Goal: Check status: Check status

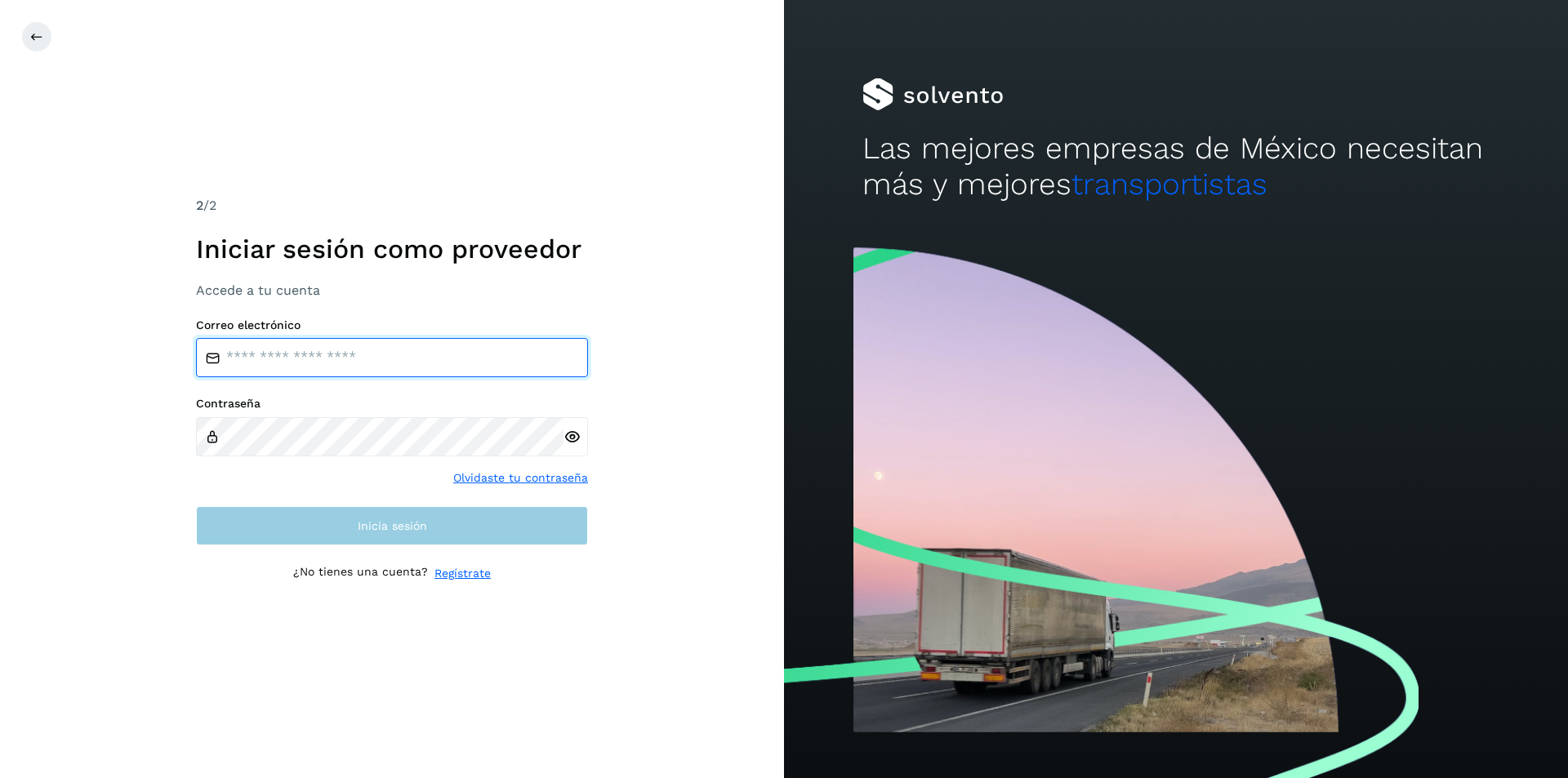
type input "**********"
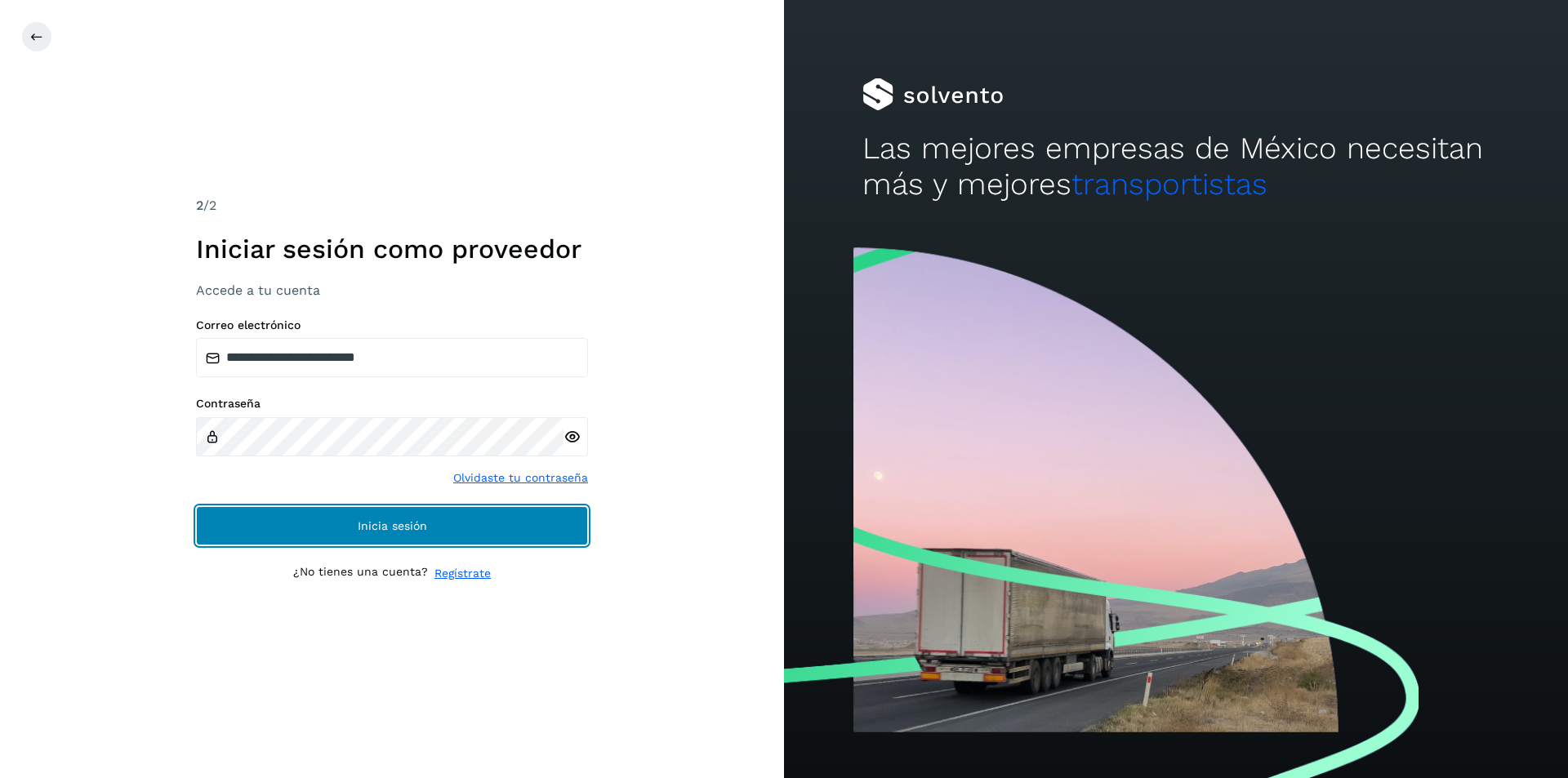
click at [341, 512] on button "Inicia sesión" at bounding box center [392, 527] width 392 height 40
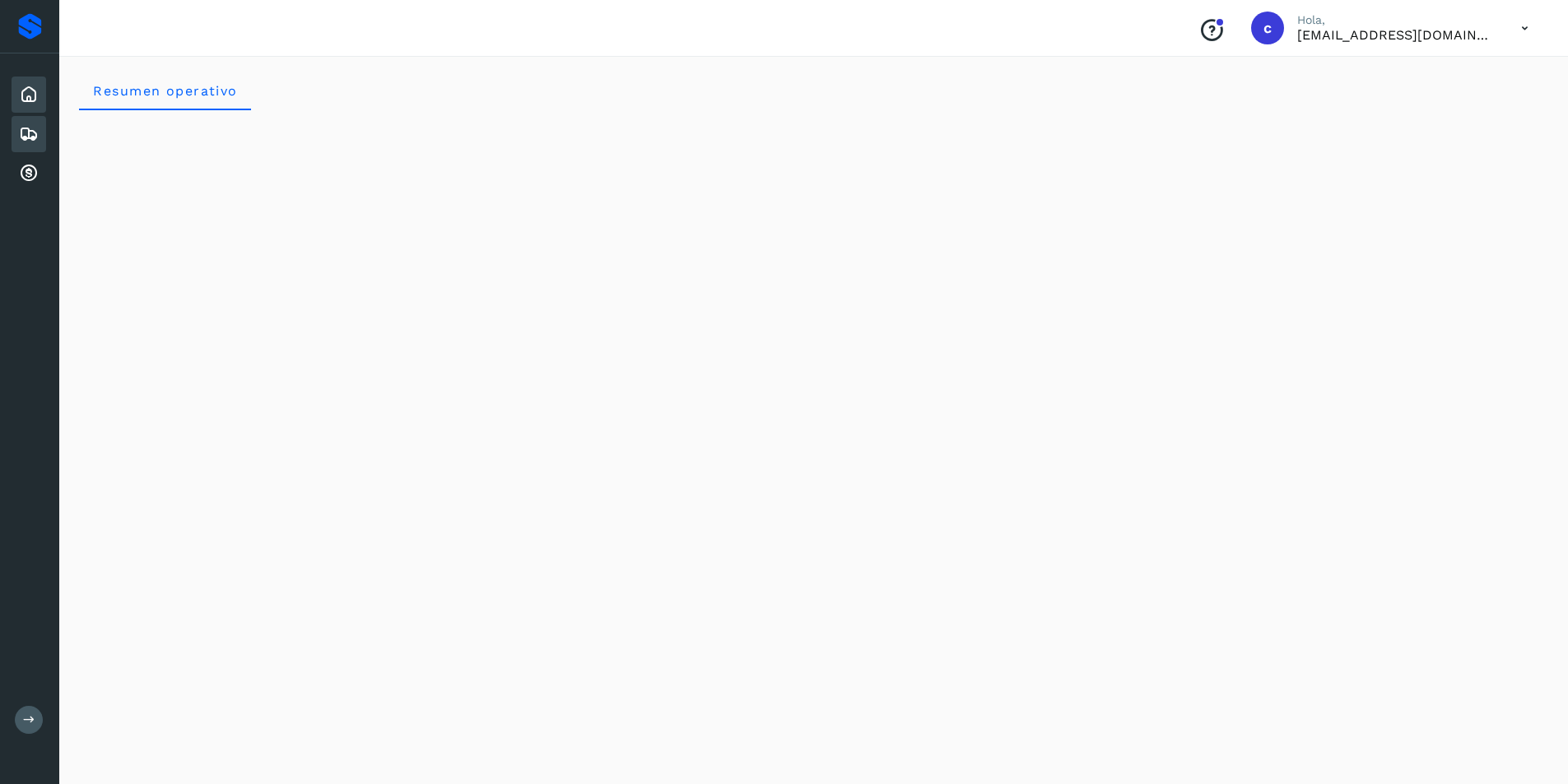
click at [31, 140] on icon at bounding box center [28, 134] width 20 height 20
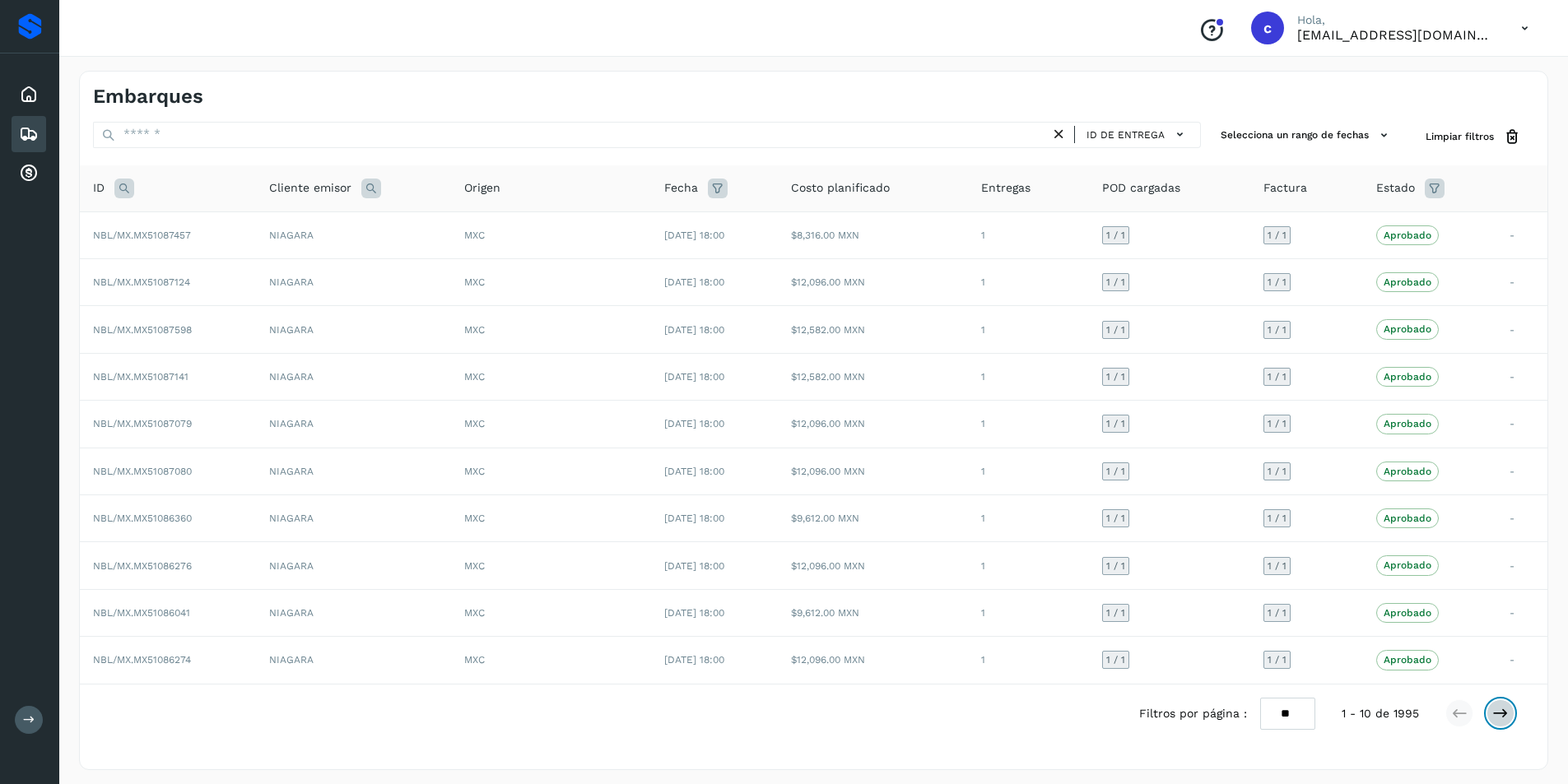
click at [1495, 713] on icon at bounding box center [1500, 713] width 16 height 16
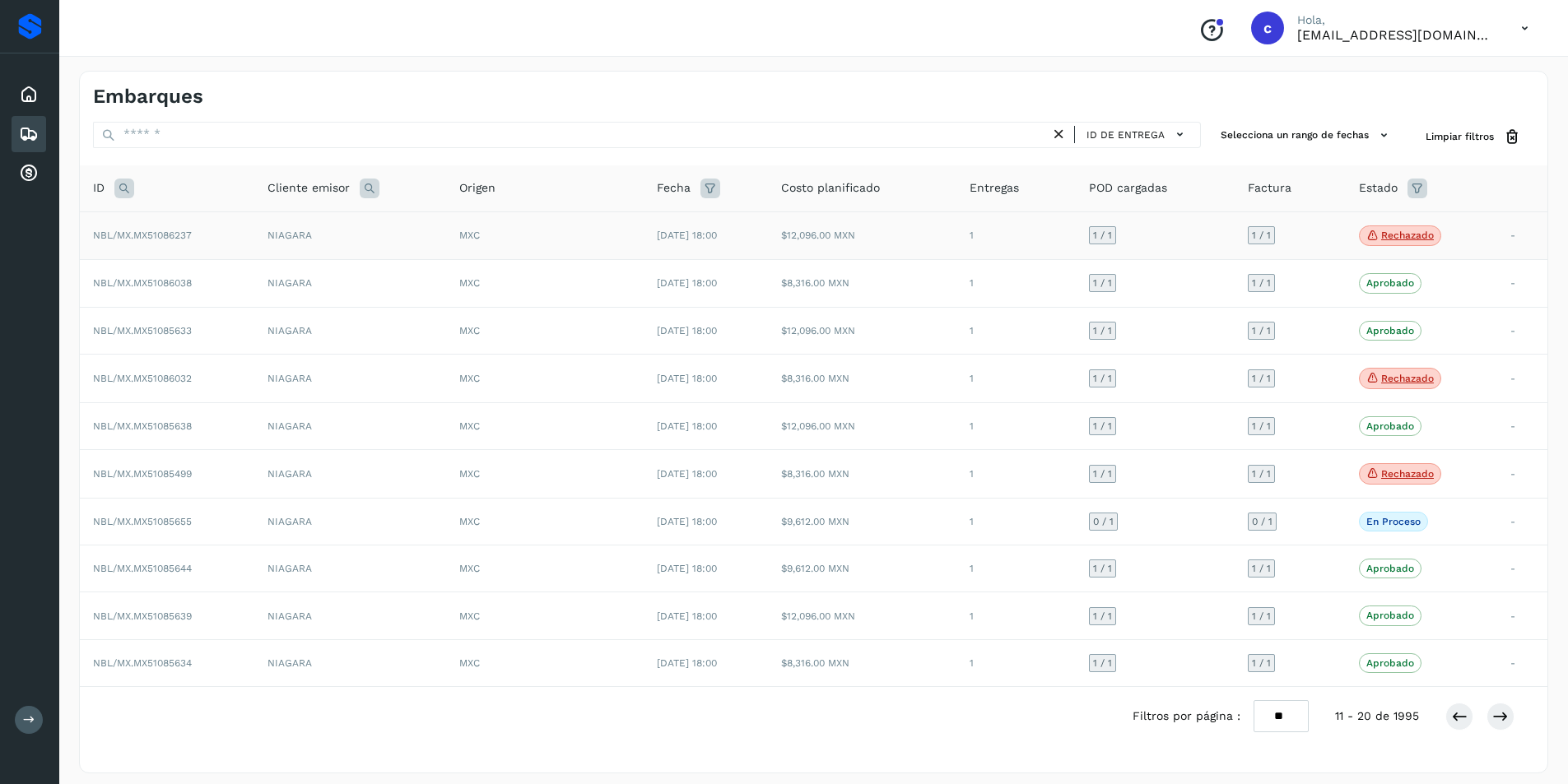
click at [1418, 242] on span "Rechazado" at bounding box center [1399, 236] width 83 height 22
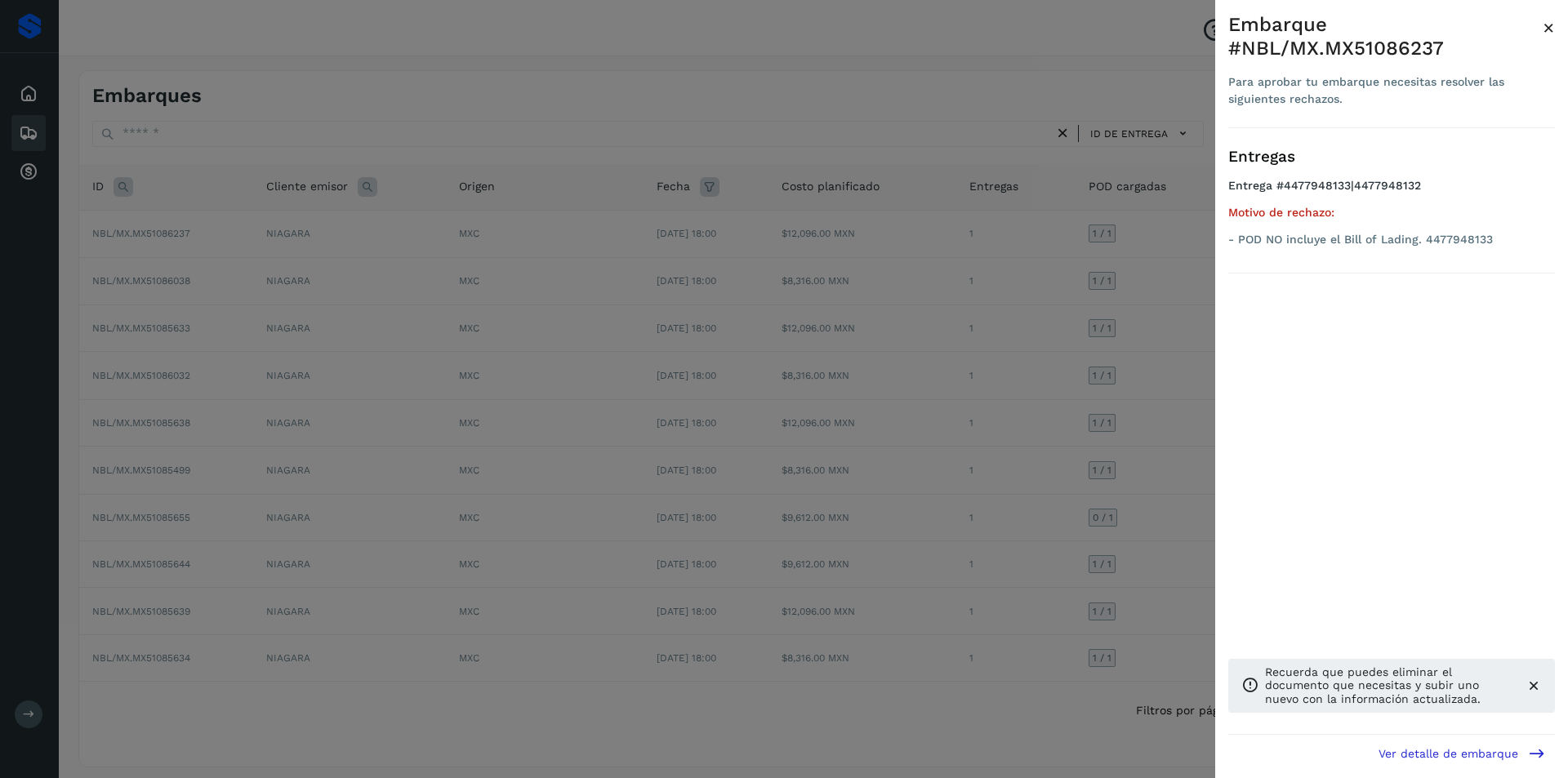
click at [1145, 425] on div at bounding box center [784, 389] width 1568 height 778
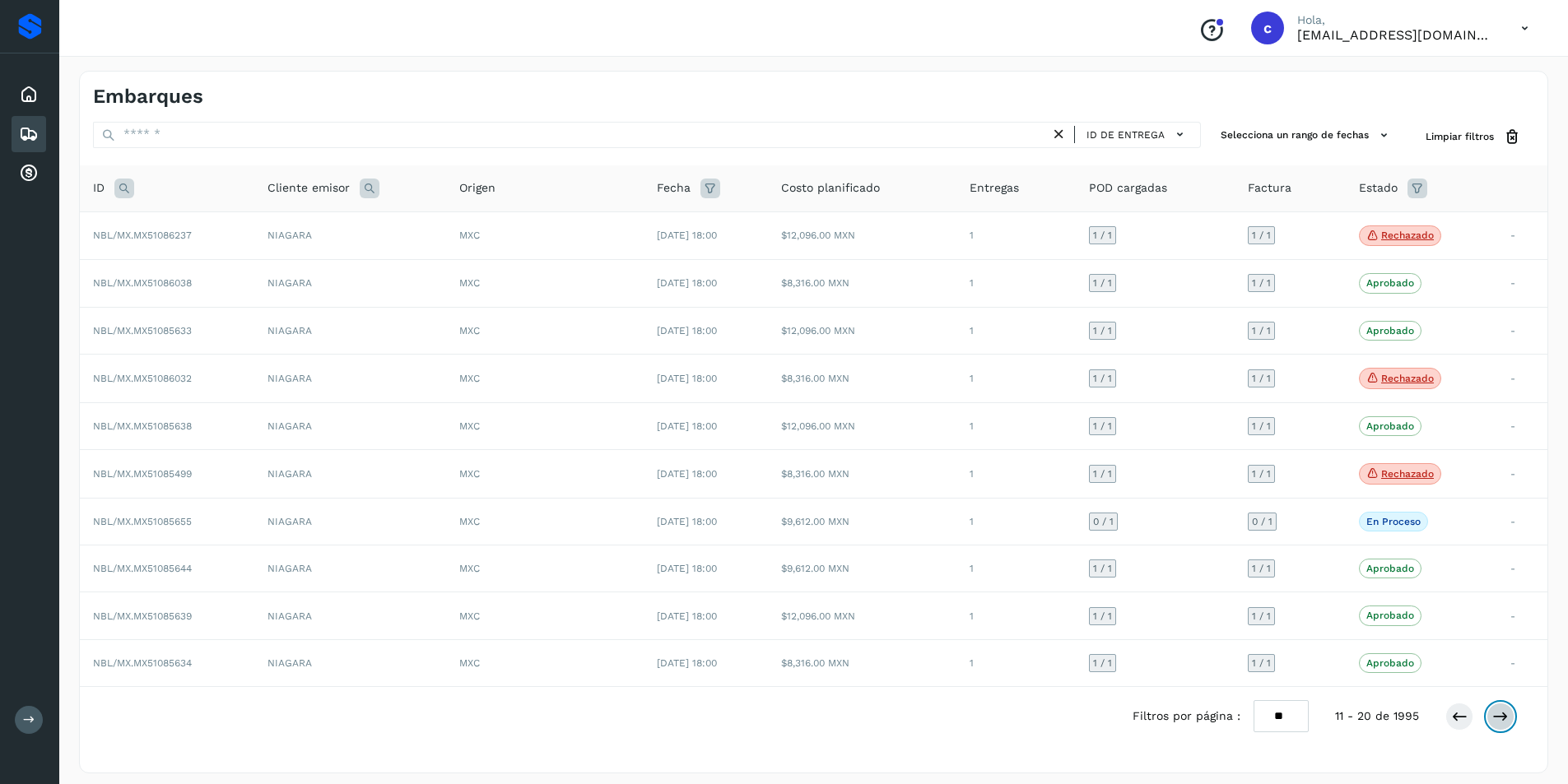
click at [1493, 728] on button at bounding box center [1500, 716] width 28 height 28
